Goal: Transaction & Acquisition: Purchase product/service

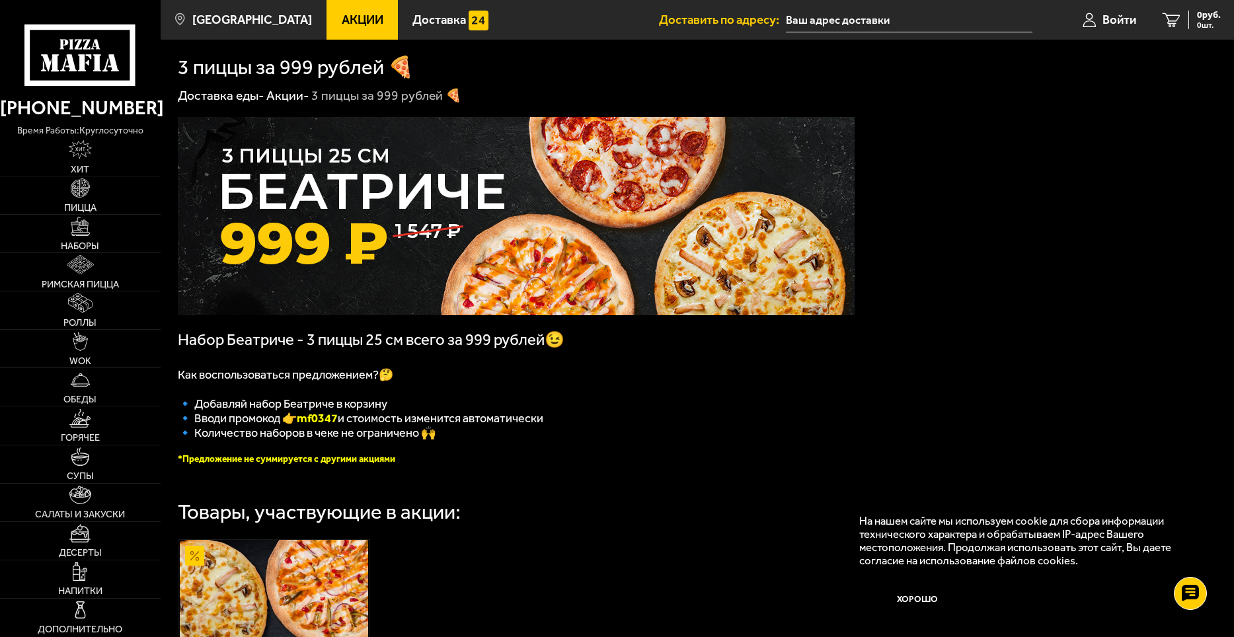
click at [930, 599] on button "Хорошо" at bounding box center [917, 599] width 116 height 38
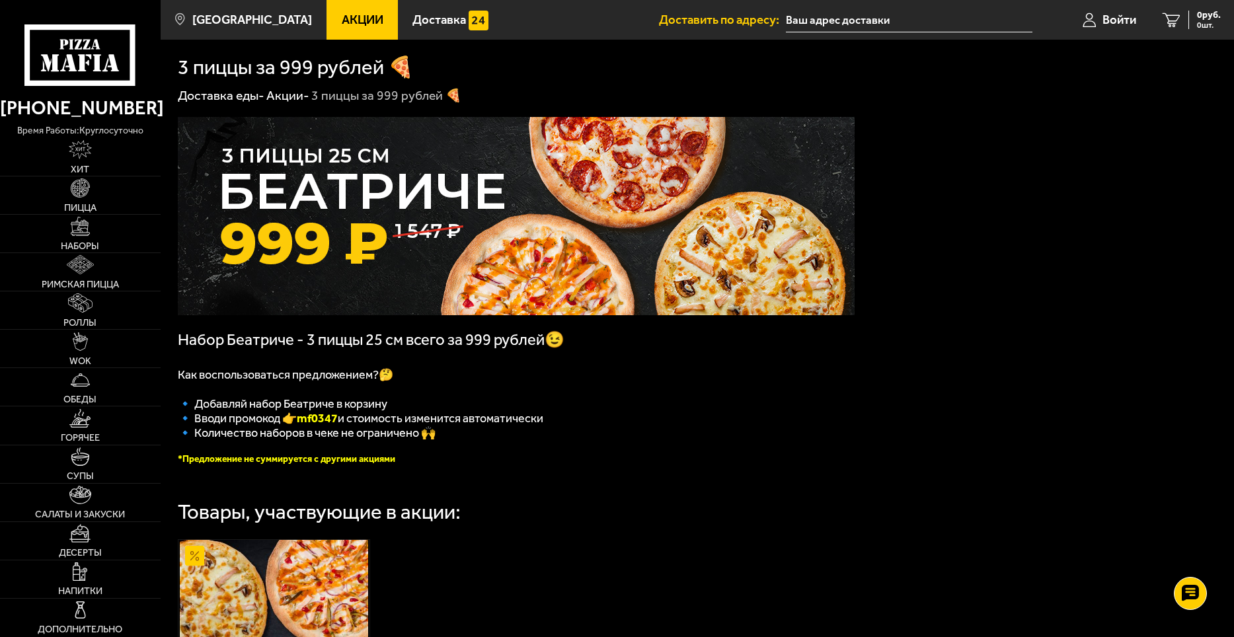
click at [350, 25] on span "Акции" at bounding box center [363, 20] width 42 height 13
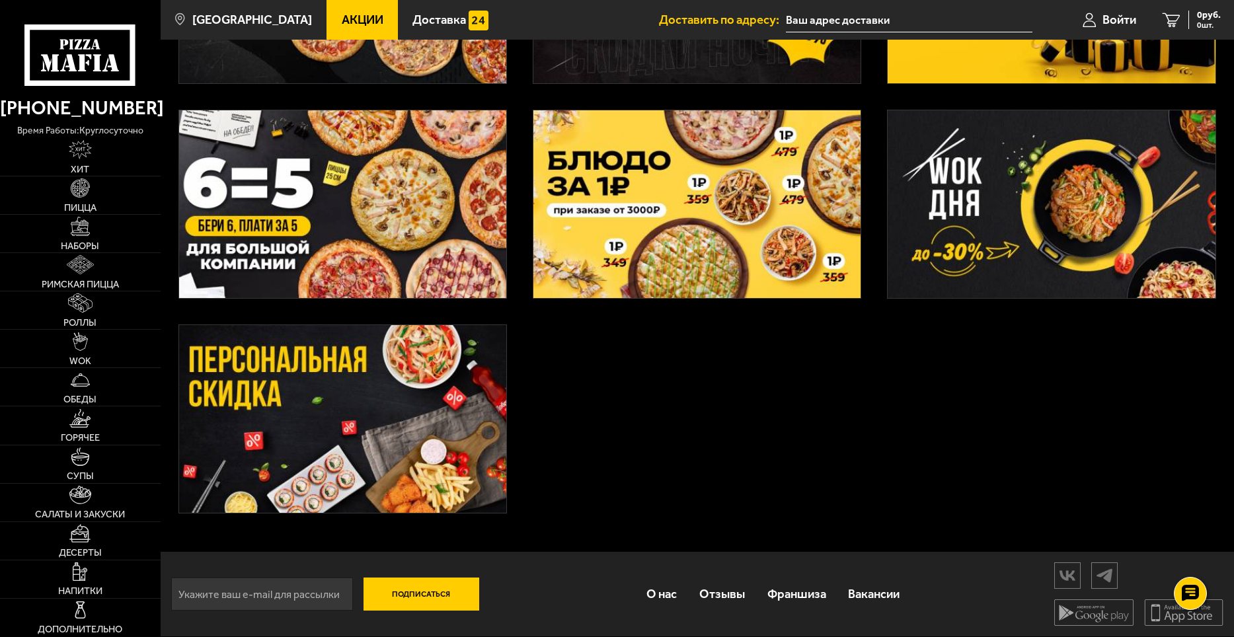
scroll to position [444, 0]
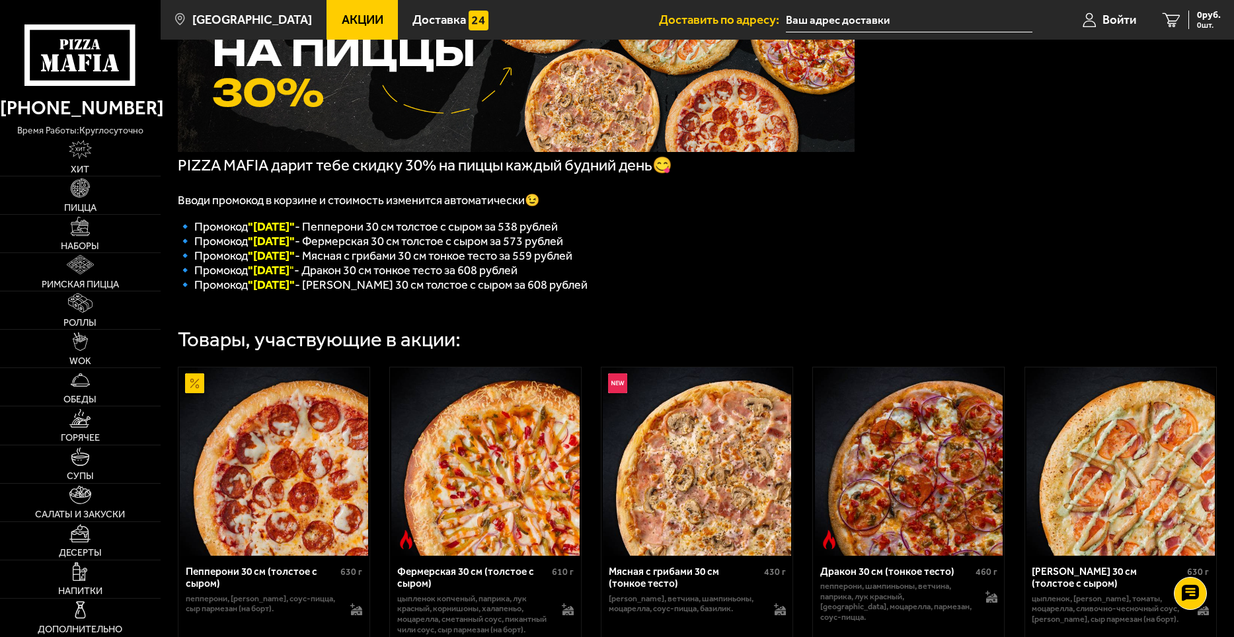
scroll to position [264, 0]
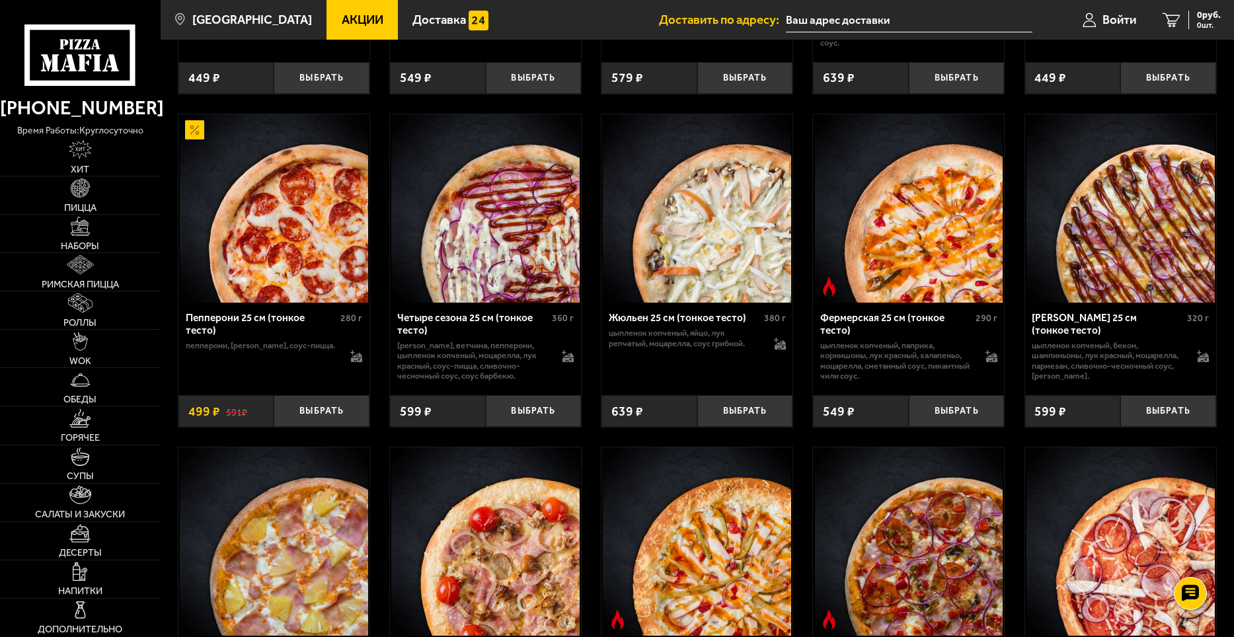
scroll to position [1190, 0]
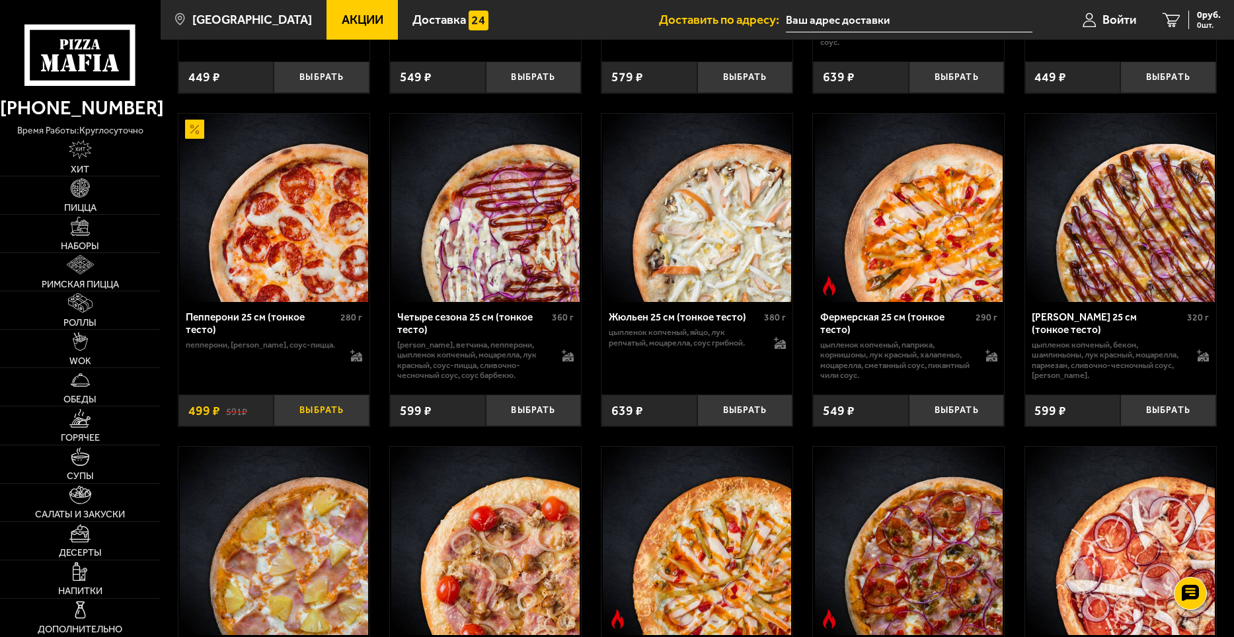
click at [350, 422] on button "Выбрать" at bounding box center [322, 411] width 96 height 32
click at [341, 426] on button "+" at bounding box center [354, 411] width 32 height 32
click at [350, 425] on button "+" at bounding box center [354, 411] width 32 height 32
click at [294, 422] on button "−" at bounding box center [290, 411] width 32 height 32
click at [294, 423] on button "−" at bounding box center [290, 411] width 32 height 32
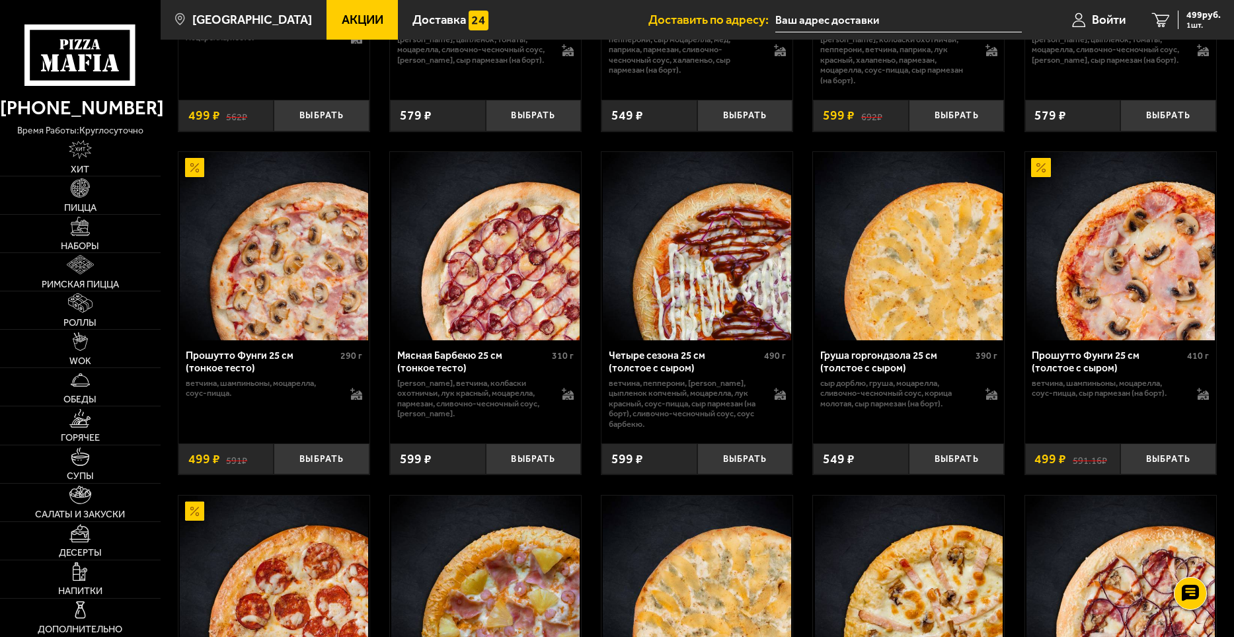
scroll to position [2182, 0]
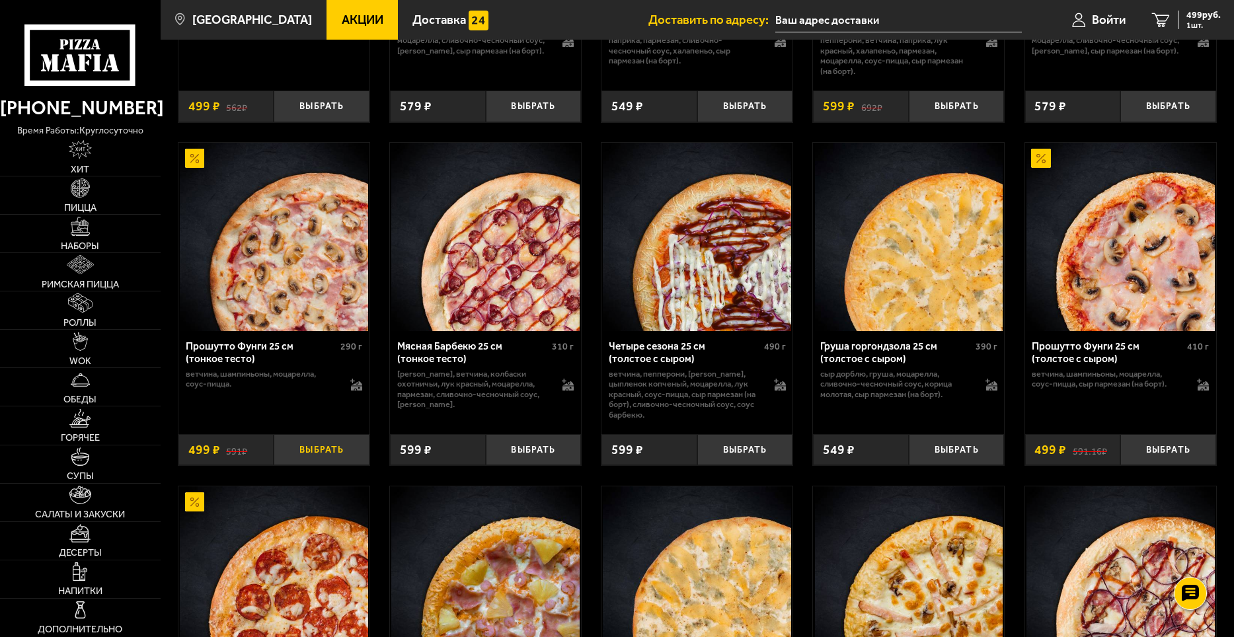
click at [340, 458] on button "Выбрать" at bounding box center [322, 450] width 96 height 32
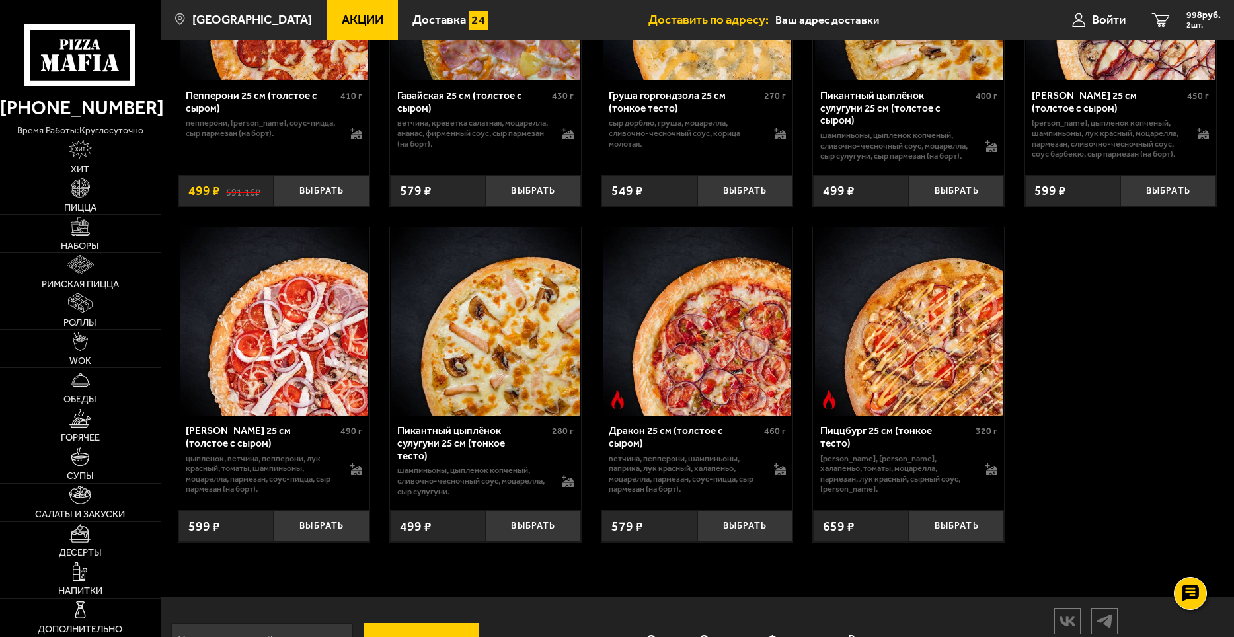
scroll to position [2777, 0]
click at [545, 533] on button "Выбрать" at bounding box center [534, 526] width 96 height 32
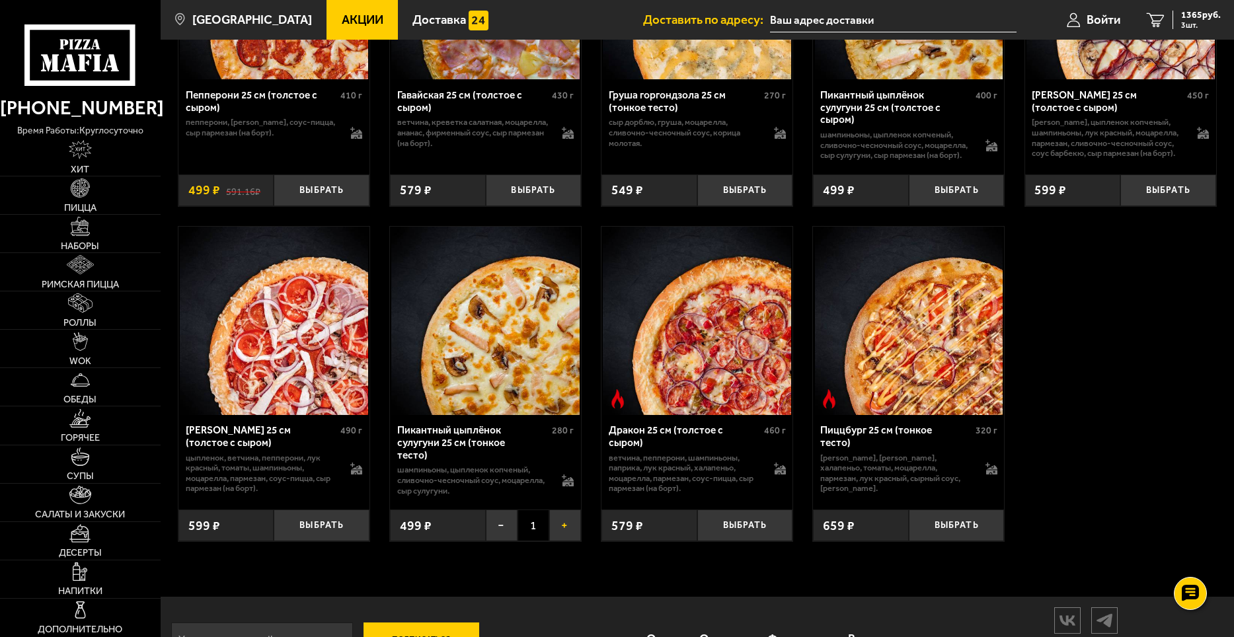
click at [564, 530] on button "+" at bounding box center [565, 526] width 32 height 32
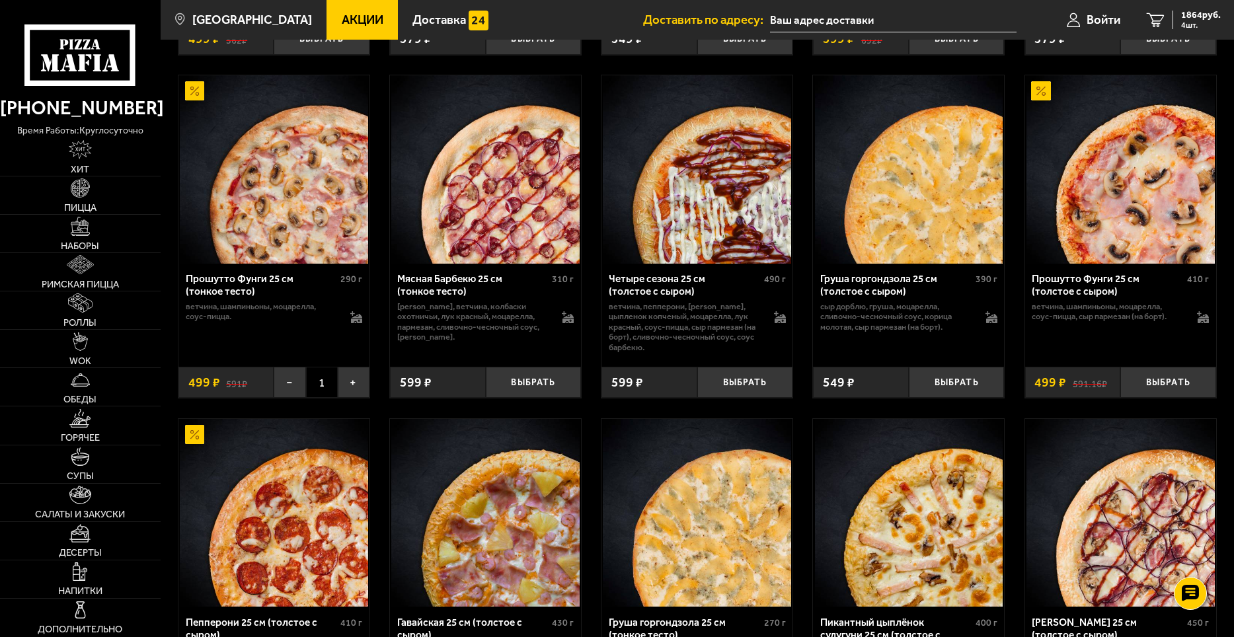
scroll to position [2248, 0]
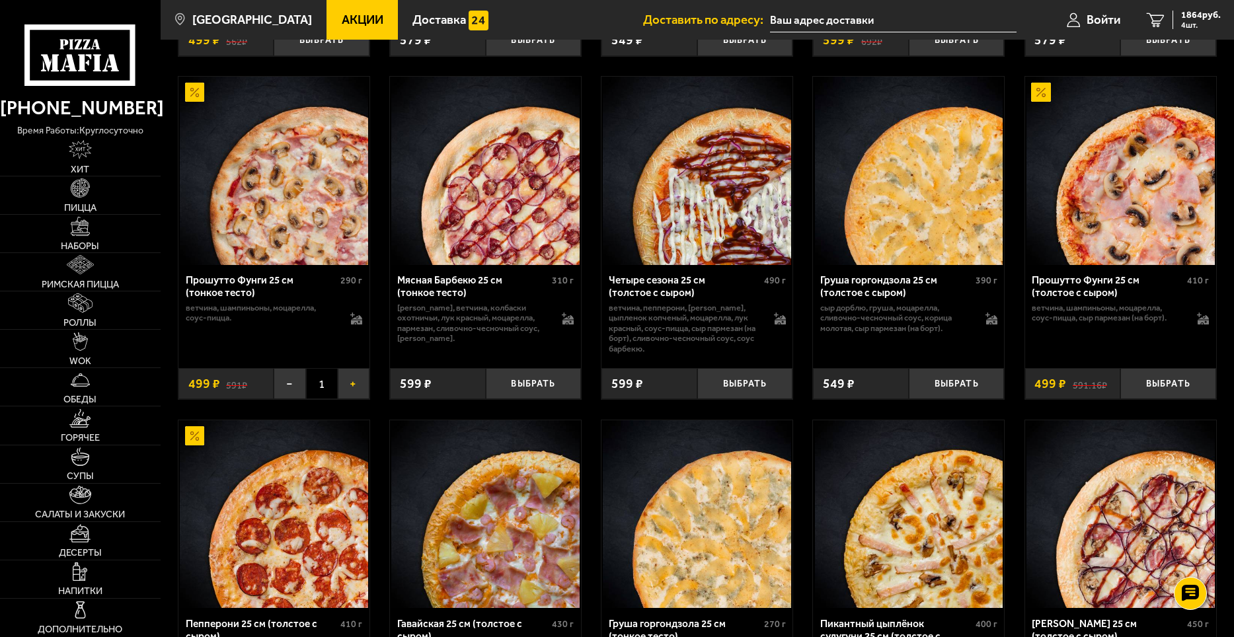
click at [360, 392] on button "+" at bounding box center [354, 384] width 32 height 32
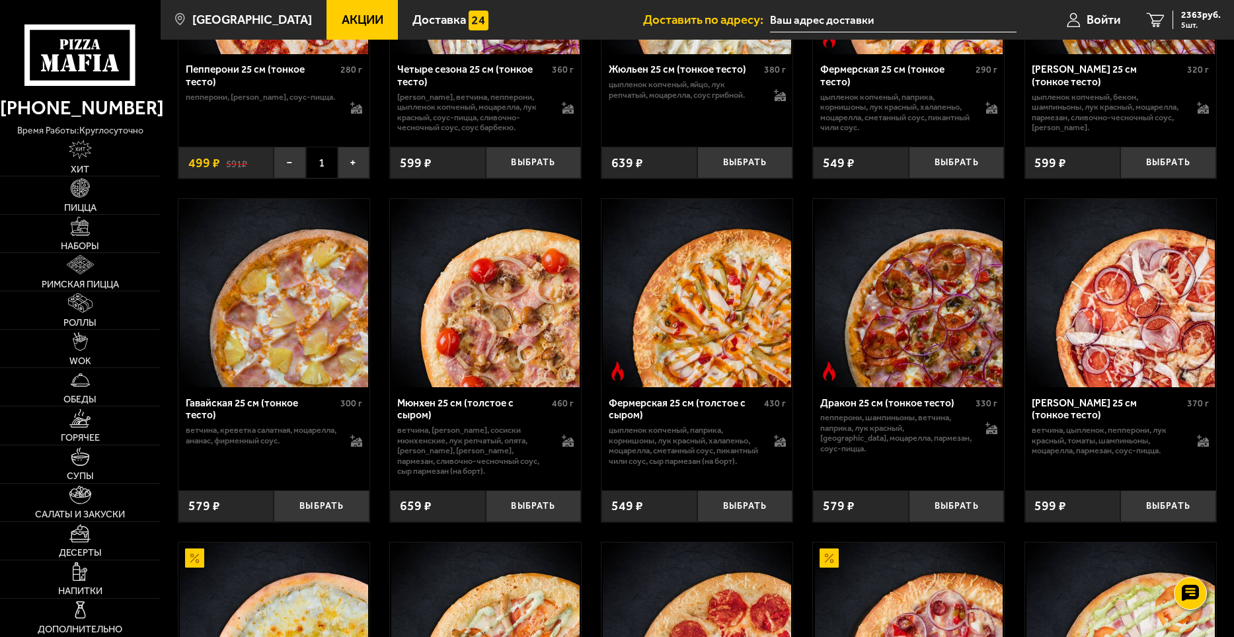
scroll to position [1388, 0]
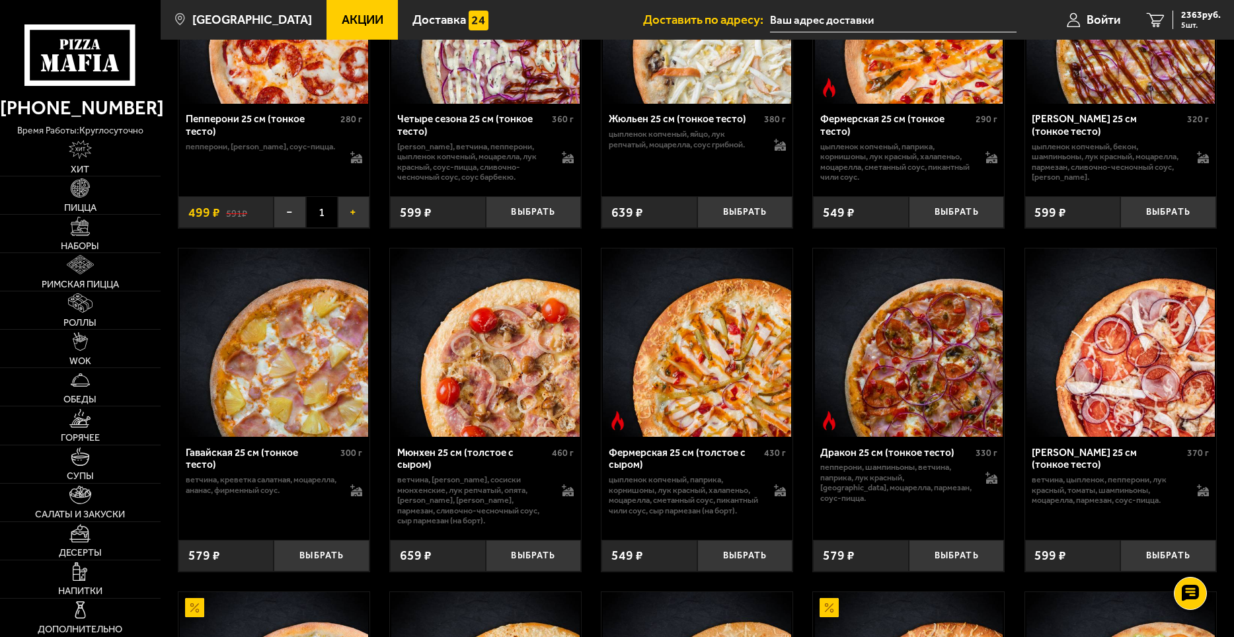
click at [350, 228] on button "+" at bounding box center [354, 212] width 32 height 32
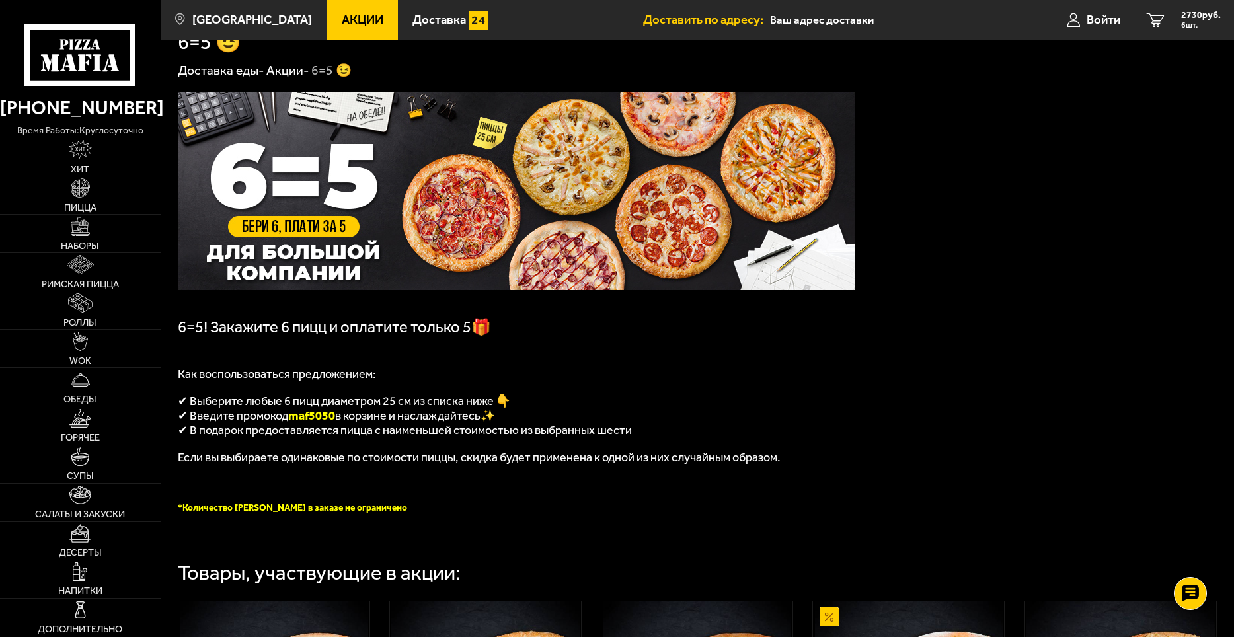
scroll to position [0, 0]
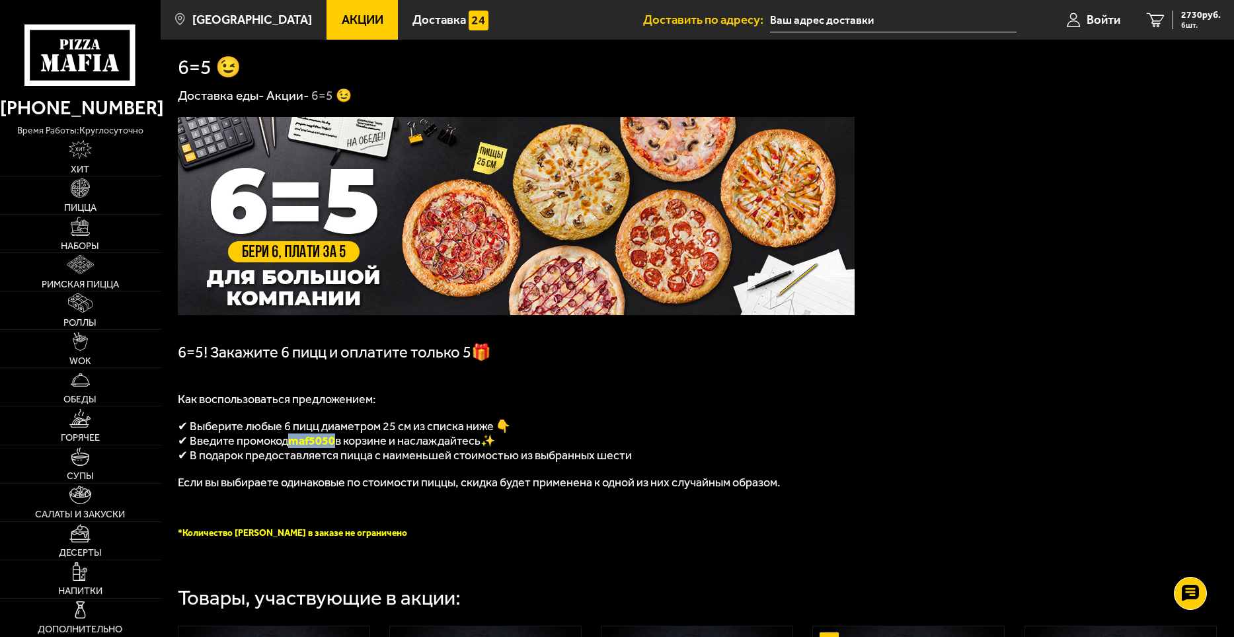
drag, startPoint x: 291, startPoint y: 450, endPoint x: 337, endPoint y: 448, distance: 46.4
click at [335, 448] on span "maf5050" at bounding box center [311, 441] width 47 height 15
copy span "maf5050"
click at [1184, 19] on span "2730 руб." at bounding box center [1201, 15] width 40 height 9
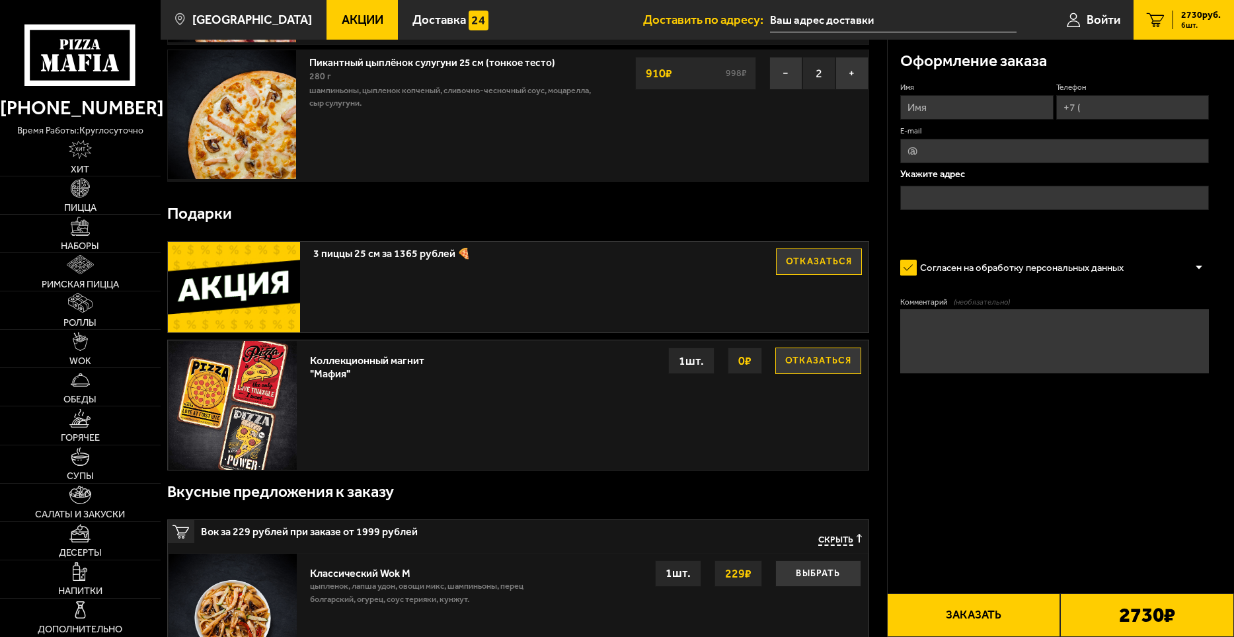
scroll to position [331, 0]
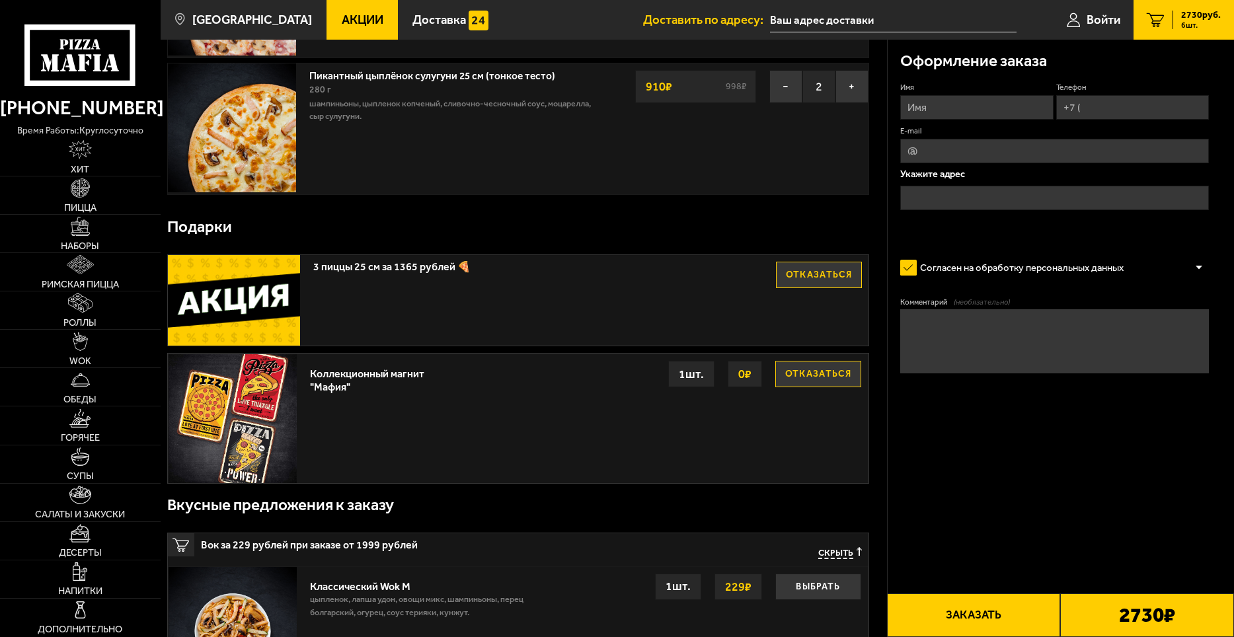
click at [796, 264] on button "Отказаться" at bounding box center [819, 275] width 86 height 26
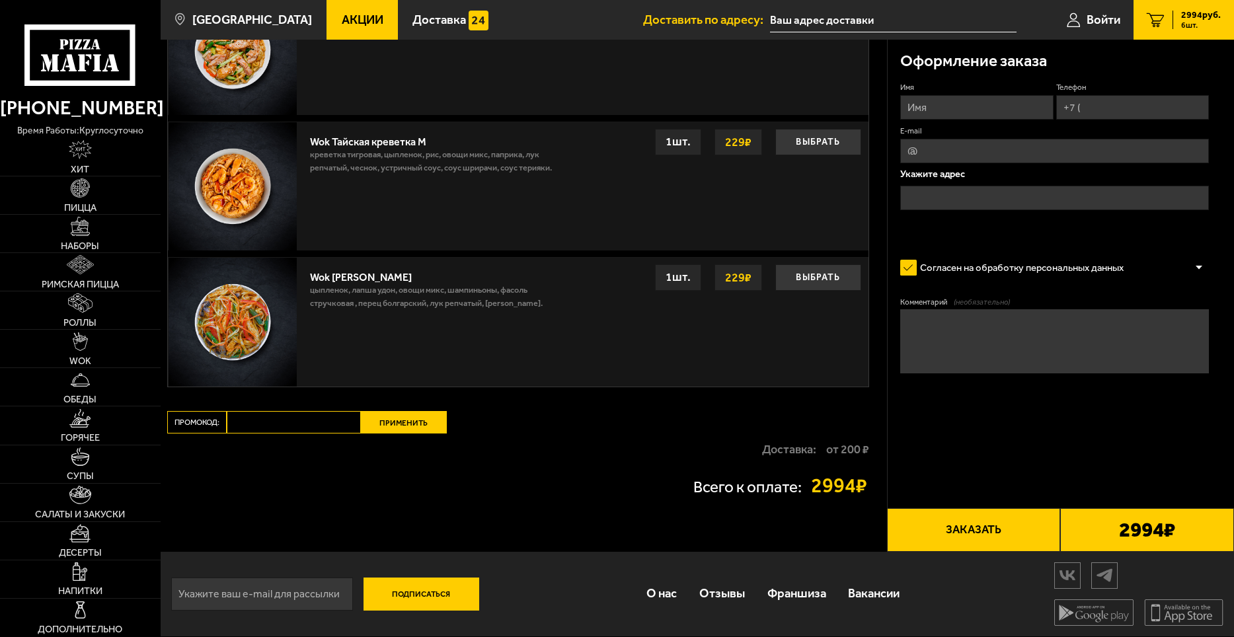
scroll to position [1322, 0]
paste input "maf5050"
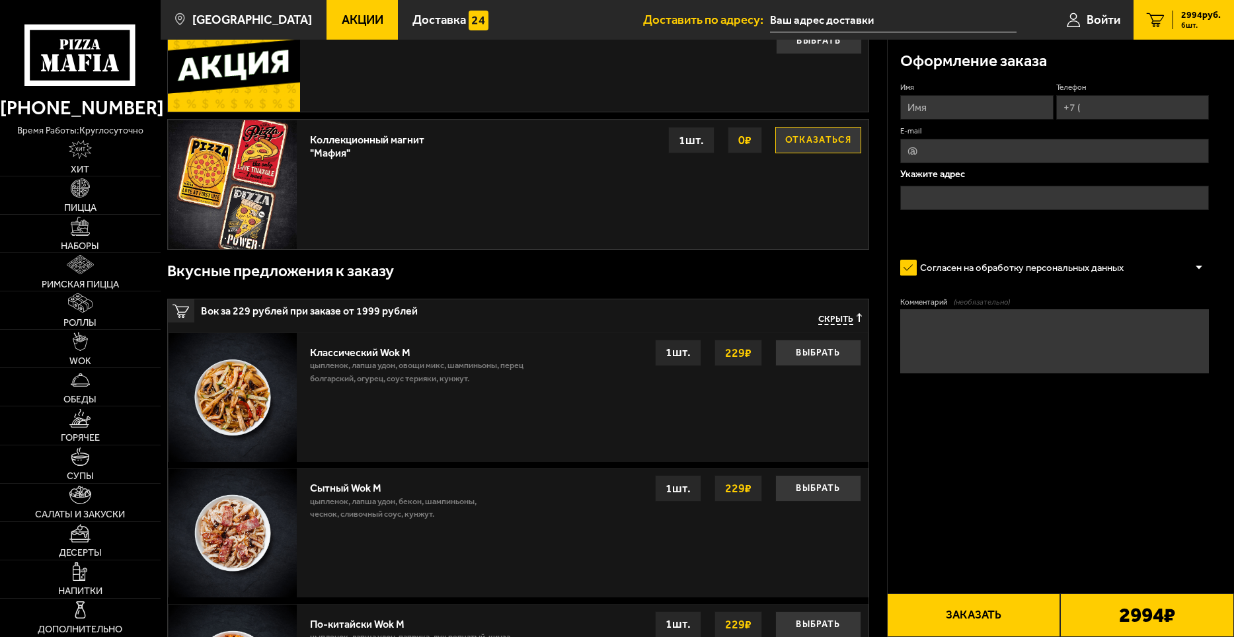
scroll to position [727, 0]
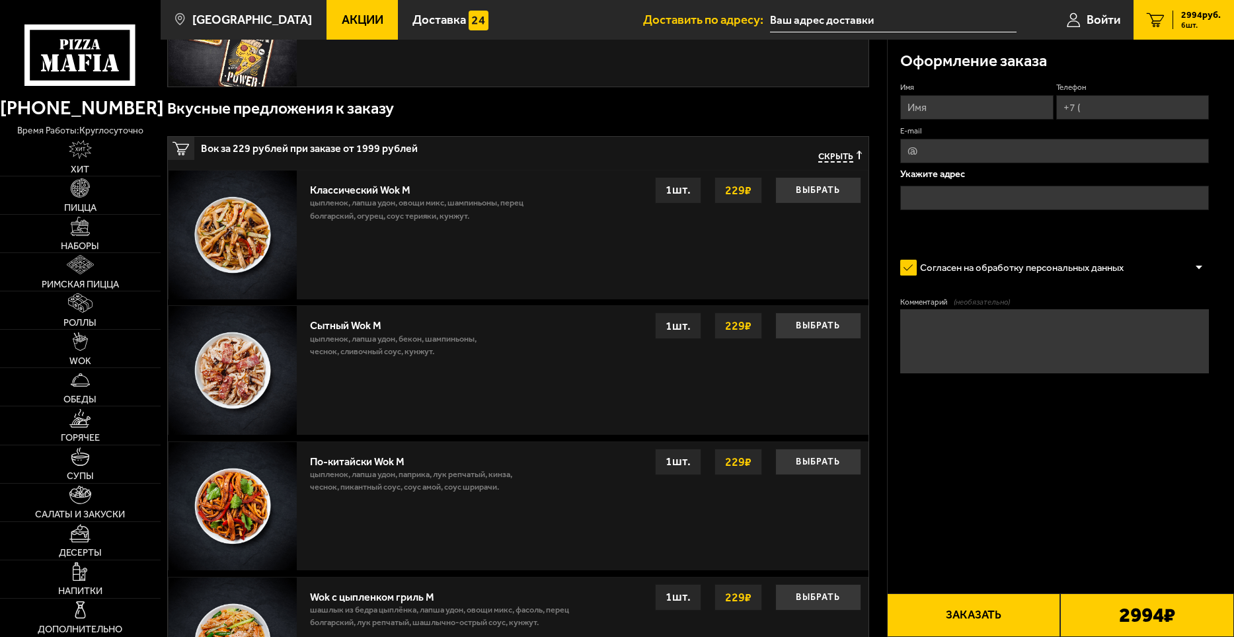
type input "maf5050"
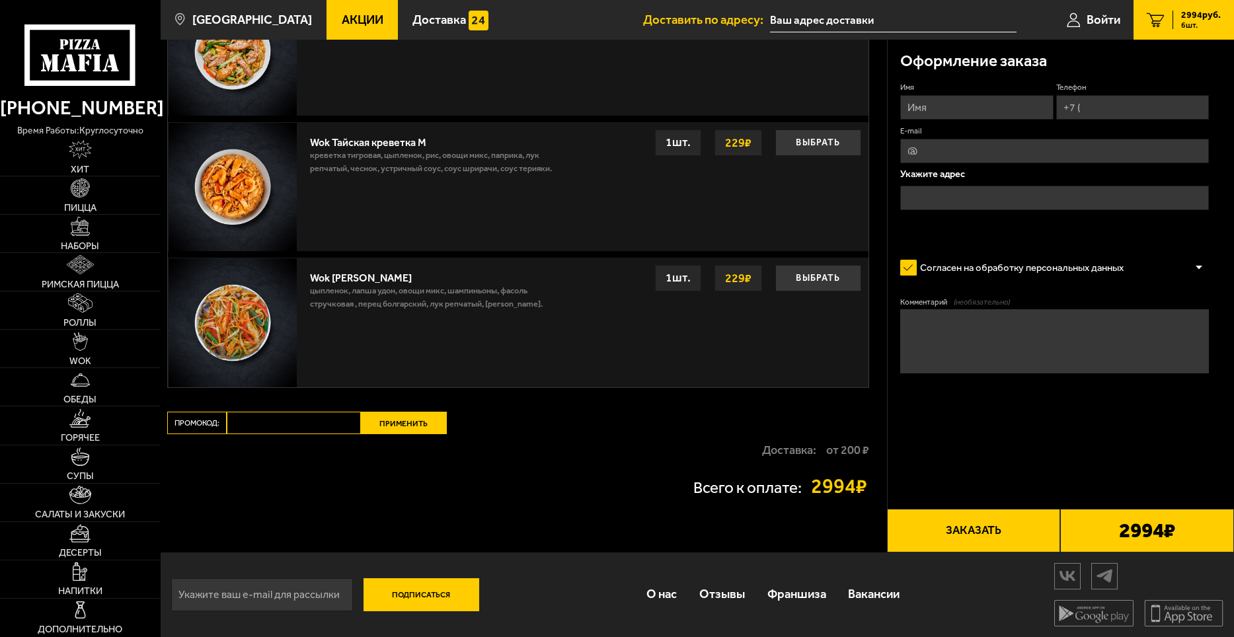
scroll to position [1322, 0]
paste input "maf5050"
type input "maf5050"
click at [419, 426] on button "Применить" at bounding box center [404, 422] width 86 height 22
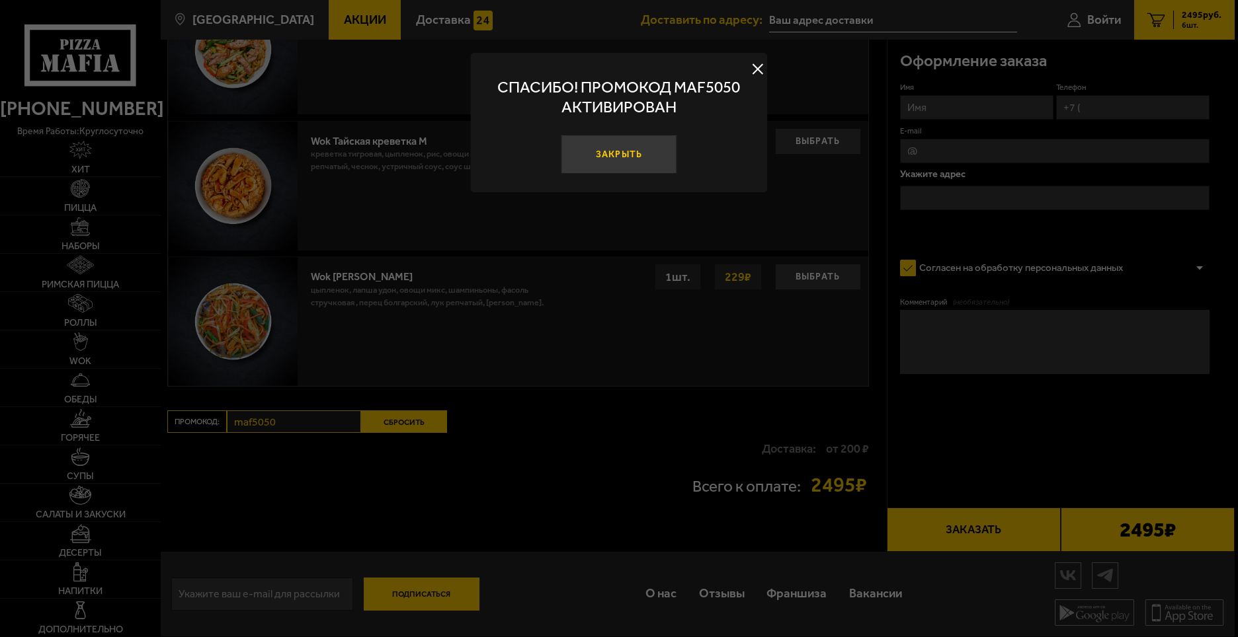
click at [640, 148] on button "Закрыть" at bounding box center [619, 154] width 116 height 39
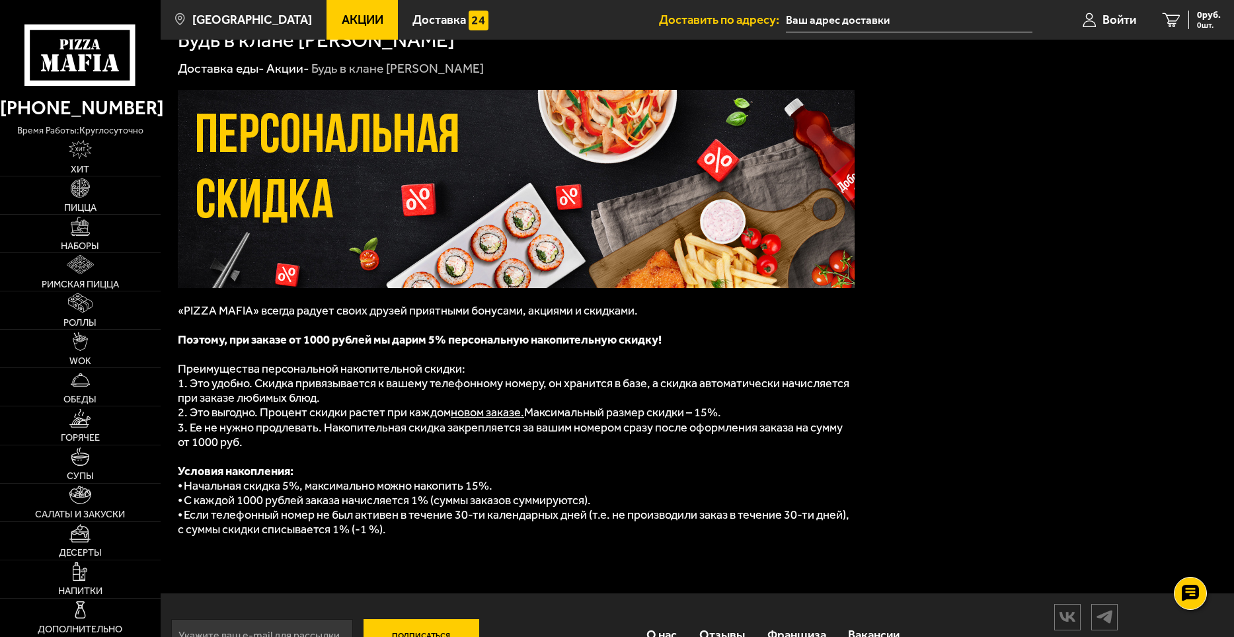
scroll to position [71, 0]
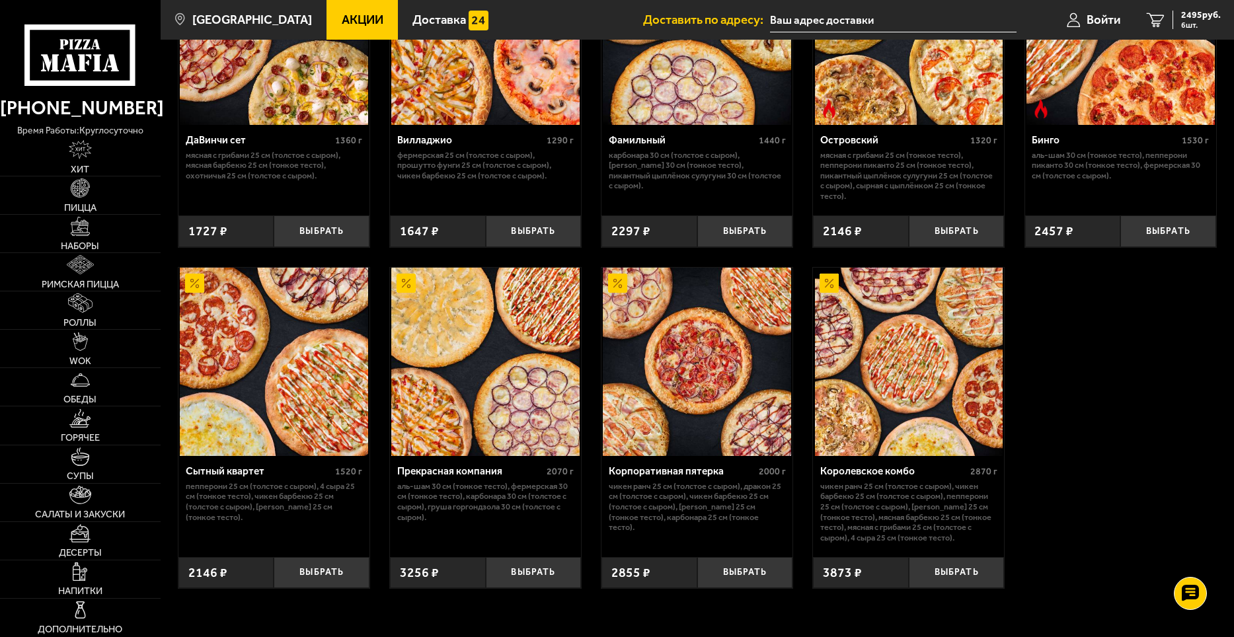
scroll to position [1124, 0]
